Goal: Task Accomplishment & Management: Use online tool/utility

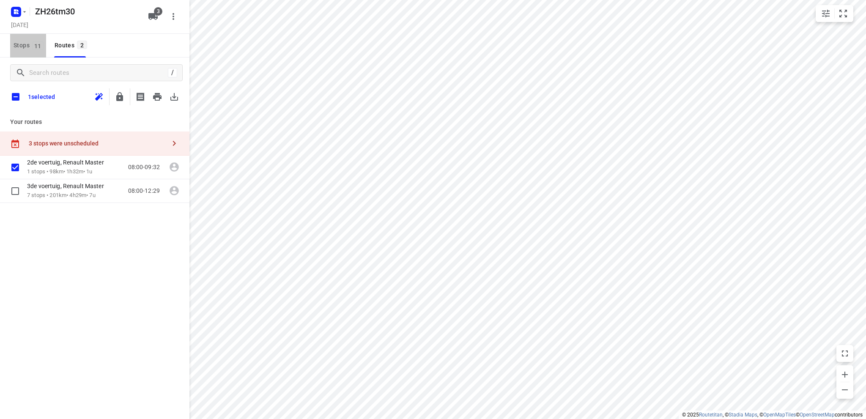
click at [19, 44] on span "Stops 11" at bounding box center [30, 45] width 33 height 11
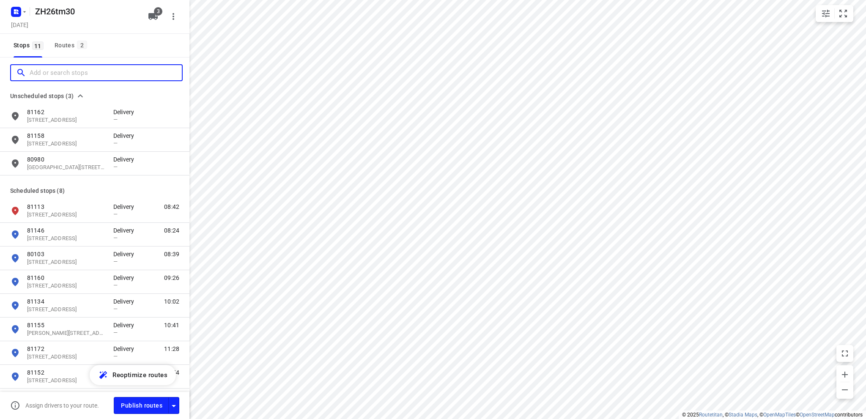
click at [29, 71] on div at bounding box center [99, 72] width 166 height 13
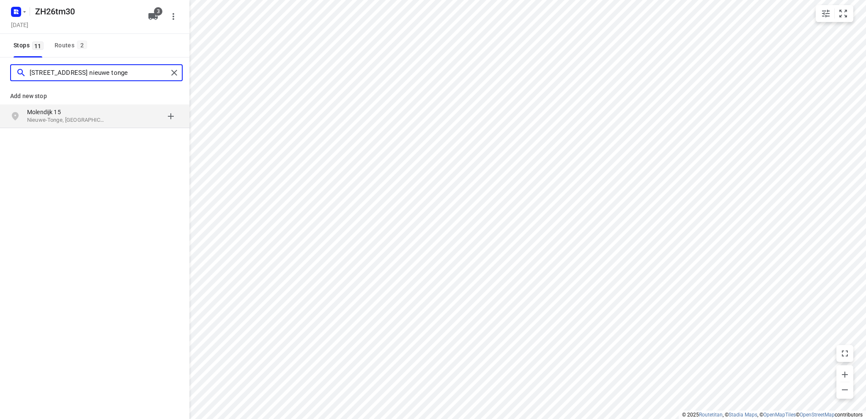
type input "molendijk 15 nieuwe tonge"
click at [60, 118] on p "Nieuwe-Tonge, Nederland" at bounding box center [66, 120] width 78 height 8
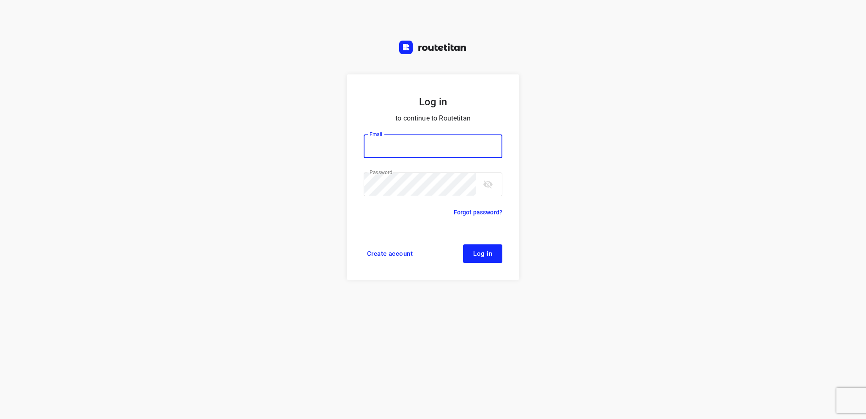
type input "[EMAIL_ADDRESS][DOMAIN_NAME]"
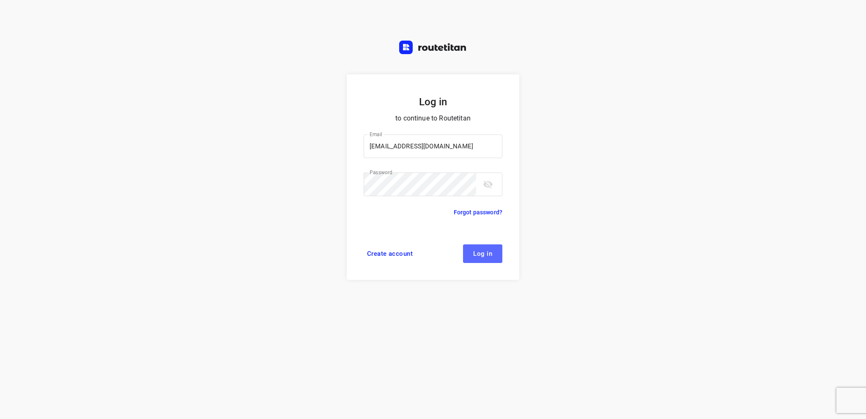
click at [484, 256] on span "Log in" at bounding box center [482, 253] width 19 height 7
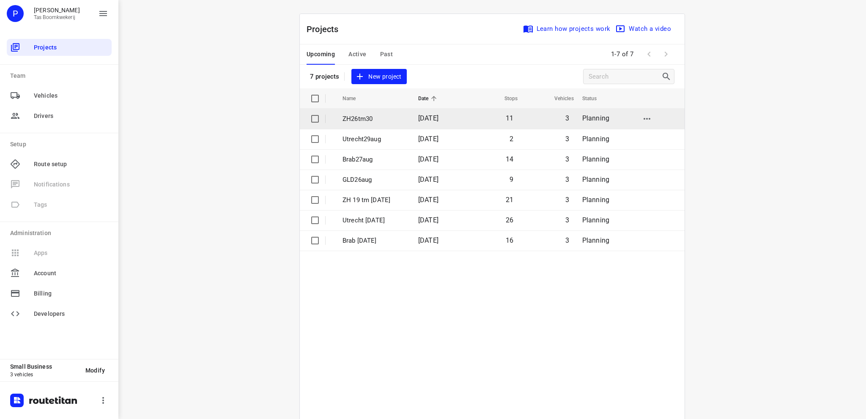
click at [359, 115] on p "ZH26tm30" at bounding box center [374, 119] width 63 height 10
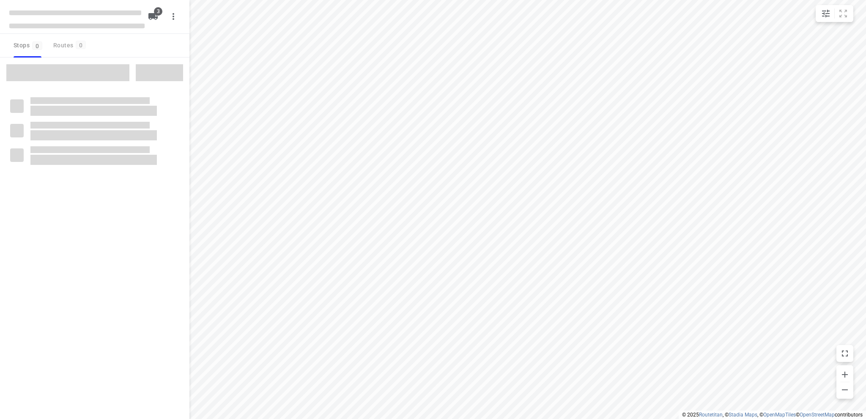
type input "distance"
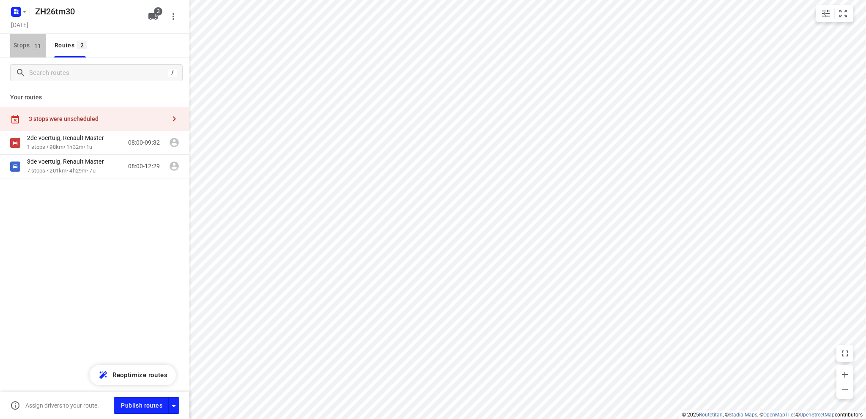
click at [19, 45] on span "Stops 11" at bounding box center [30, 45] width 33 height 11
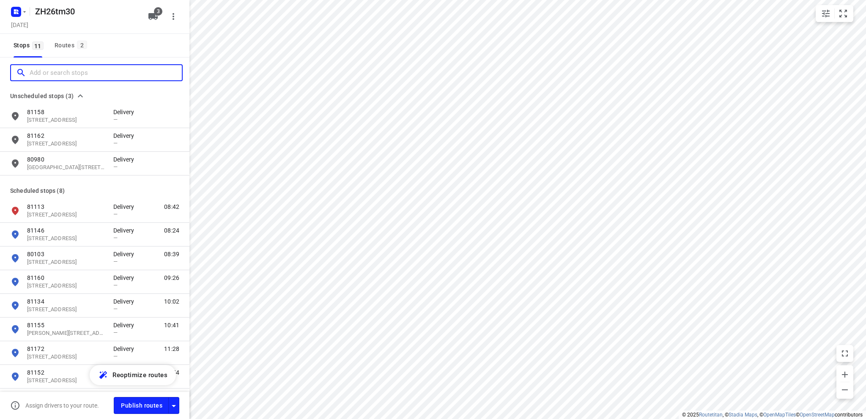
click at [59, 71] on input "Add or search stops" at bounding box center [106, 72] width 152 height 13
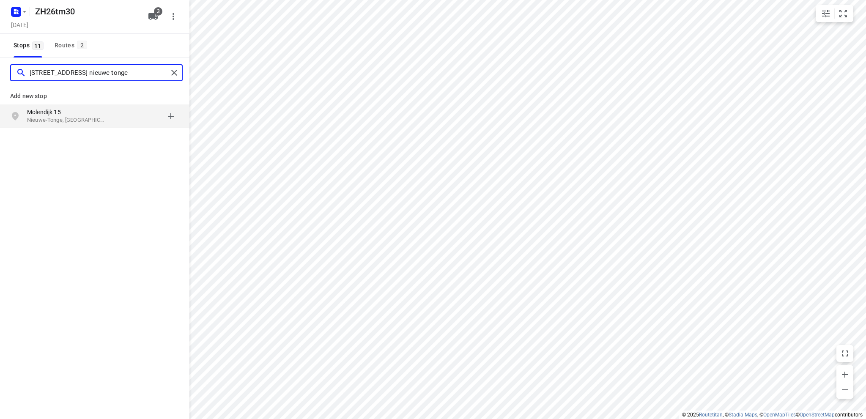
type input "molendijk 15 nieuwe tonge"
click at [34, 115] on p "Molendijk 15" at bounding box center [66, 112] width 78 height 8
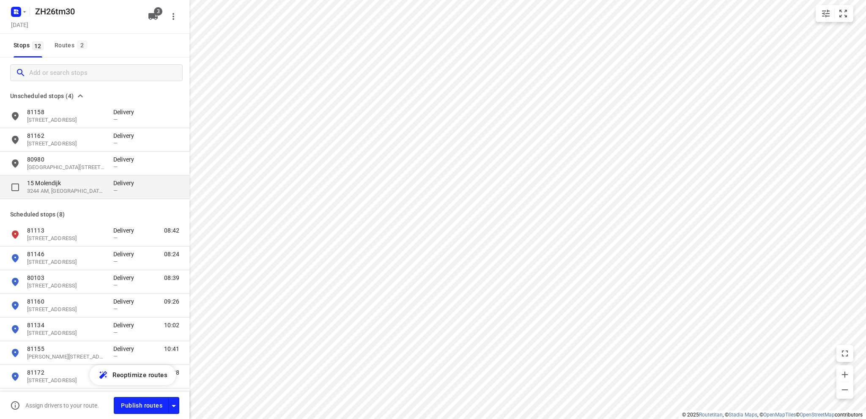
click at [52, 187] on p "3244 AM, Nieuwe-Tonge, NL" at bounding box center [66, 191] width 78 height 8
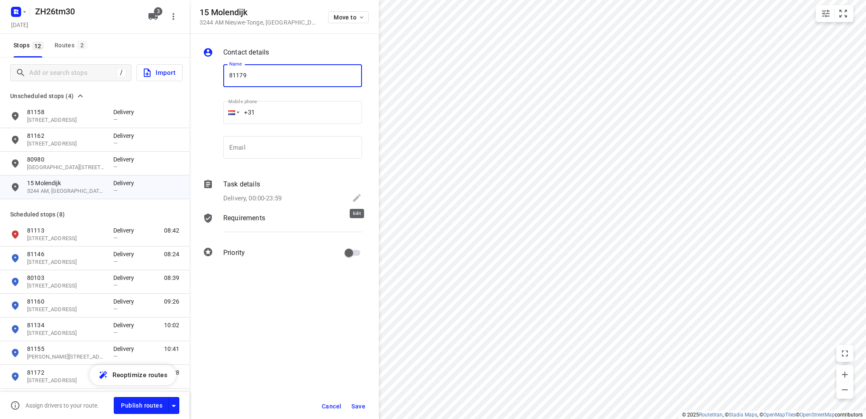
type input "81179"
click at [359, 195] on icon at bounding box center [357, 198] width 8 height 8
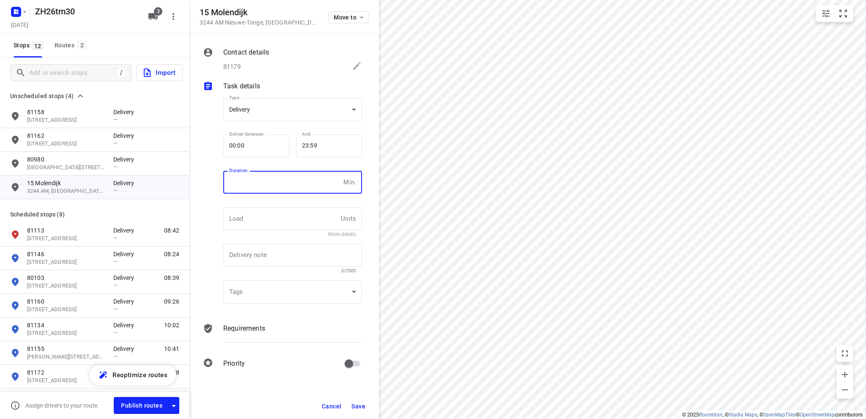
click at [277, 186] on input "number" at bounding box center [281, 182] width 117 height 23
type input "15"
click at [359, 404] on span "Save" at bounding box center [358, 406] width 14 height 7
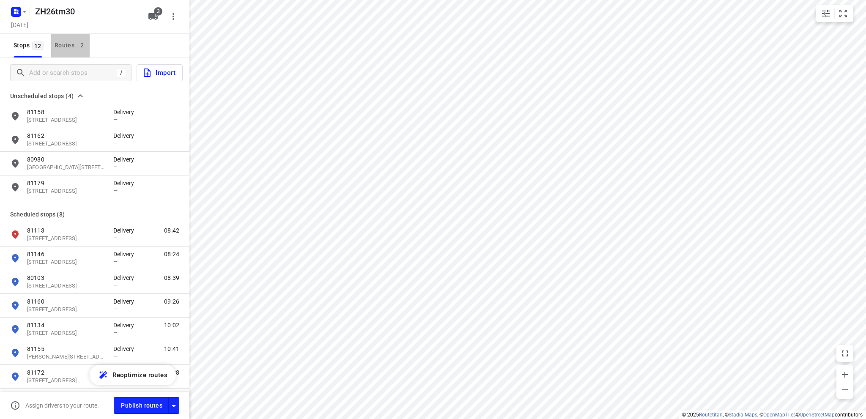
click at [66, 42] on div "Routes 2" at bounding box center [72, 45] width 35 height 11
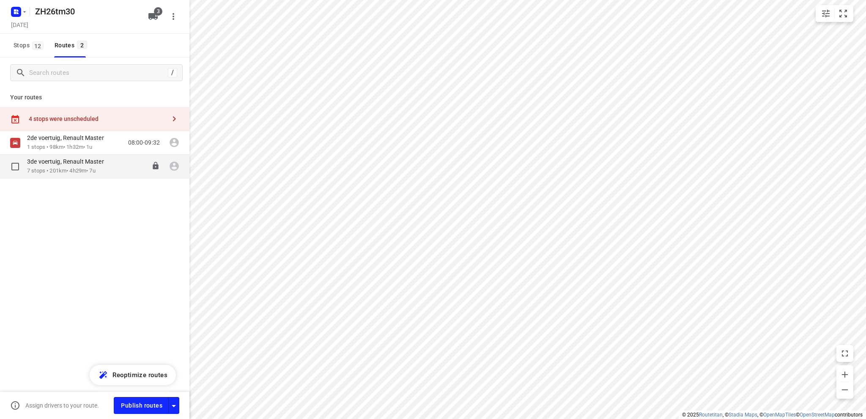
click at [64, 165] on p "3de voertuig, Renault Master" at bounding box center [68, 162] width 82 height 8
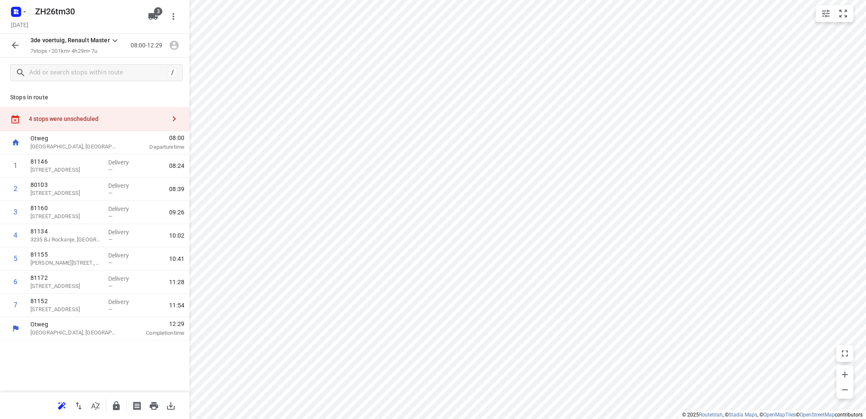
click at [56, 118] on div "4 stops were unscheduled" at bounding box center [97, 118] width 137 height 7
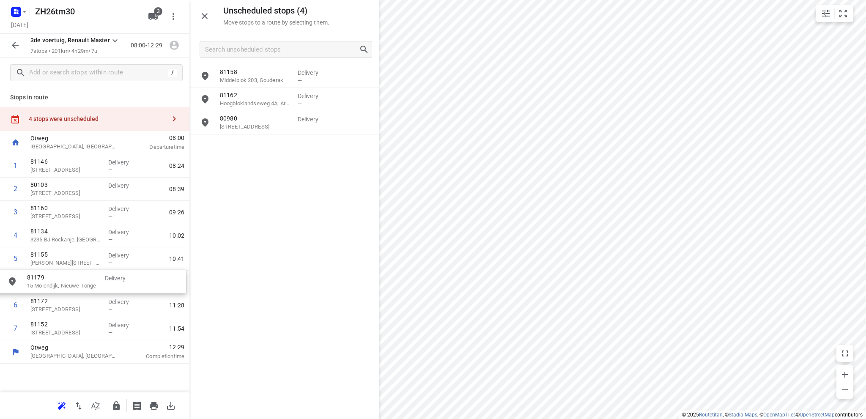
drag, startPoint x: 261, startPoint y: 148, endPoint x: 64, endPoint y: 284, distance: 238.6
click at [201, 12] on icon "button" at bounding box center [205, 16] width 10 height 10
